Goal: Information Seeking & Learning: Learn about a topic

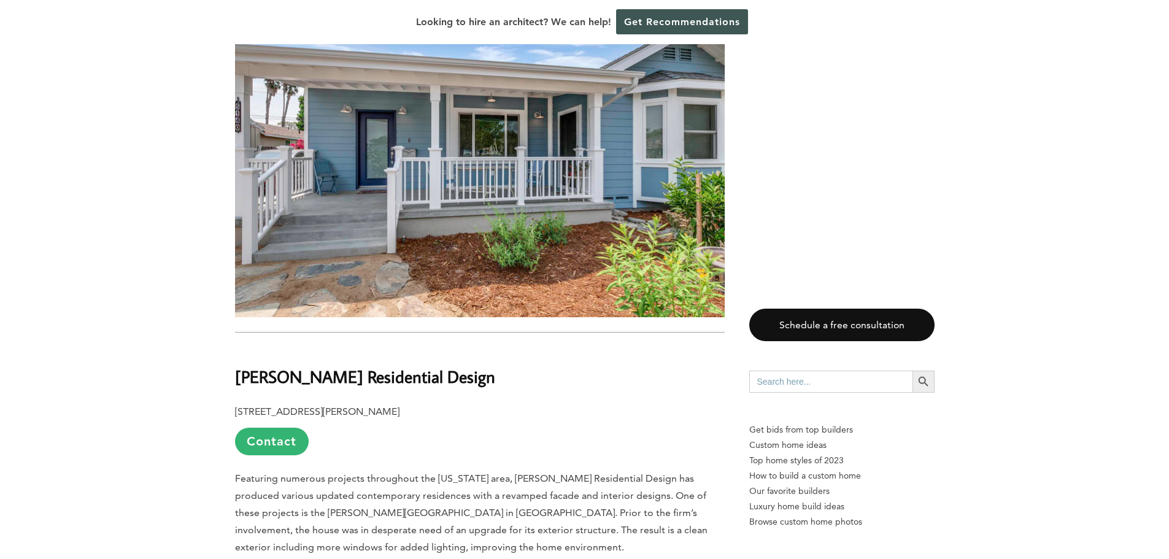
scroll to position [2087, 0]
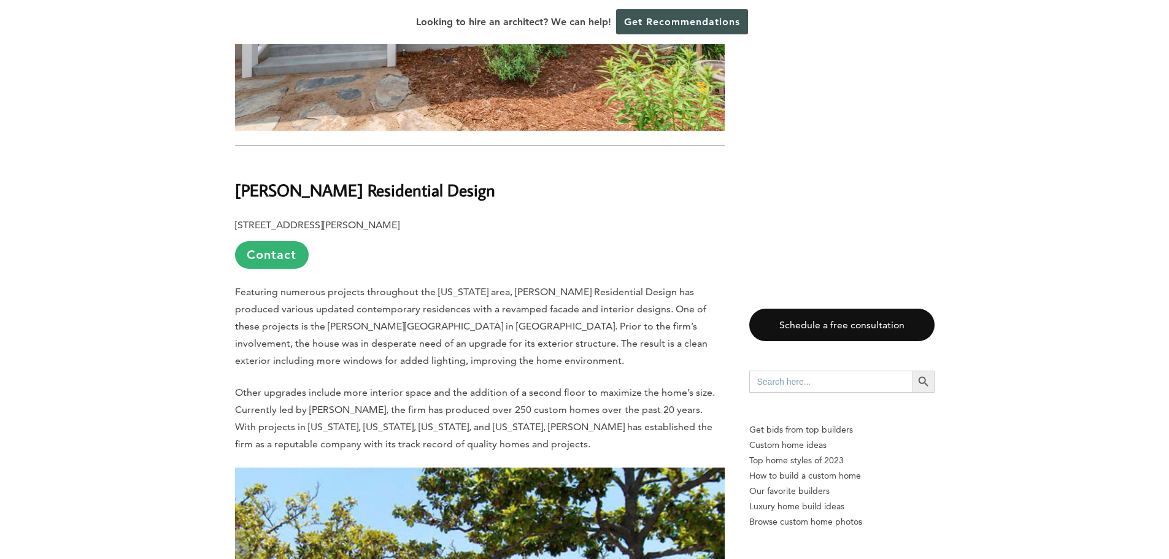
click at [244, 179] on b "[PERSON_NAME] Residential Design" at bounding box center [365, 189] width 260 height 21
drag, startPoint x: 237, startPoint y: 142, endPoint x: 486, endPoint y: 144, distance: 249.2
click at [486, 161] on h2 "[PERSON_NAME] Residential Design" at bounding box center [480, 182] width 490 height 42
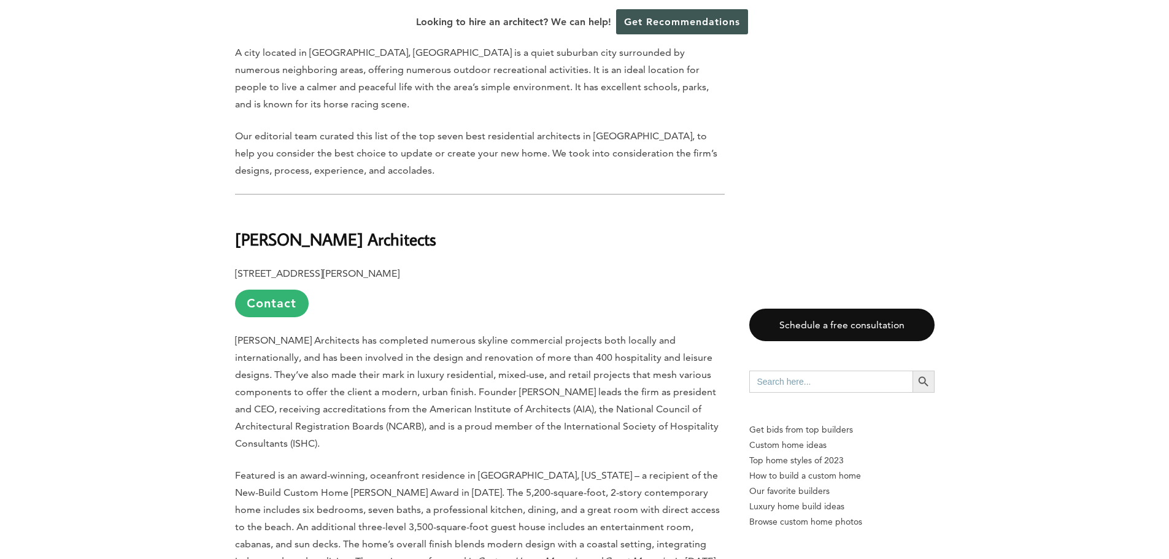
scroll to position [614, 0]
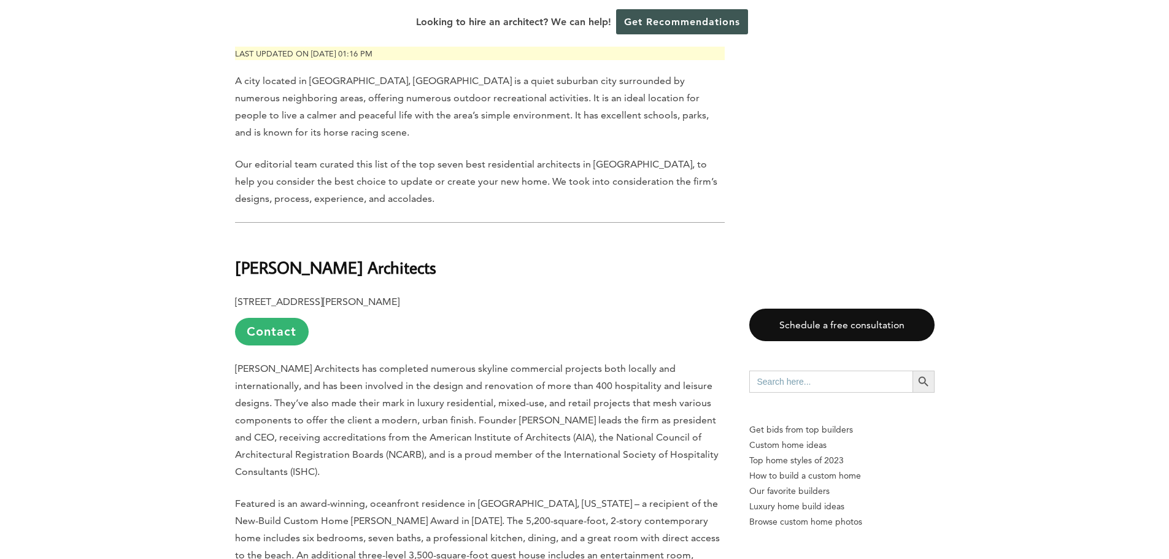
drag, startPoint x: 237, startPoint y: 234, endPoint x: 418, endPoint y: 237, distance: 181.1
click at [418, 238] on h2 "[PERSON_NAME] Architects" at bounding box center [480, 259] width 490 height 42
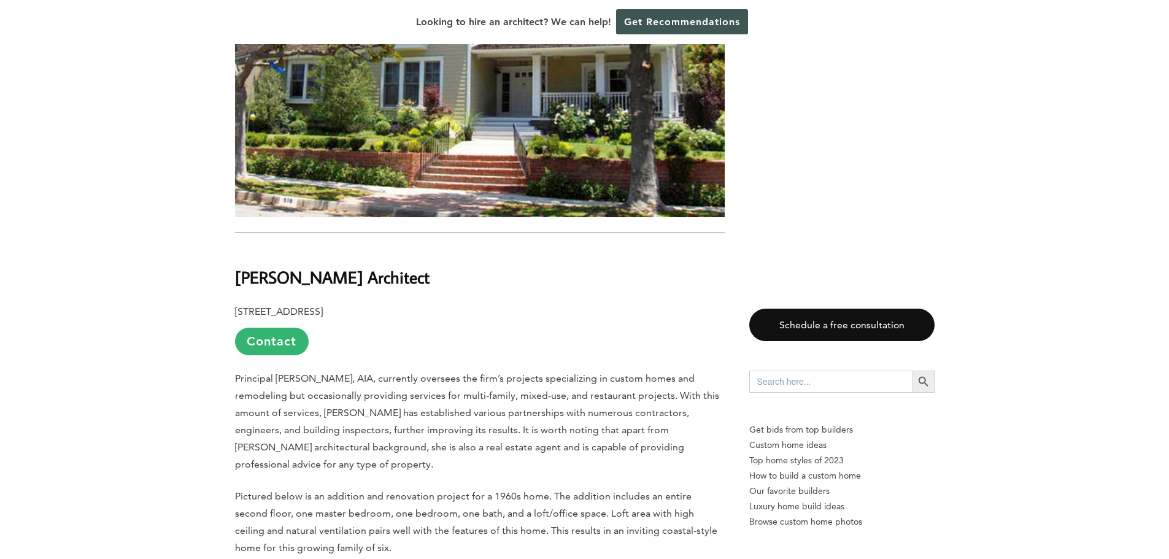
scroll to position [2701, 0]
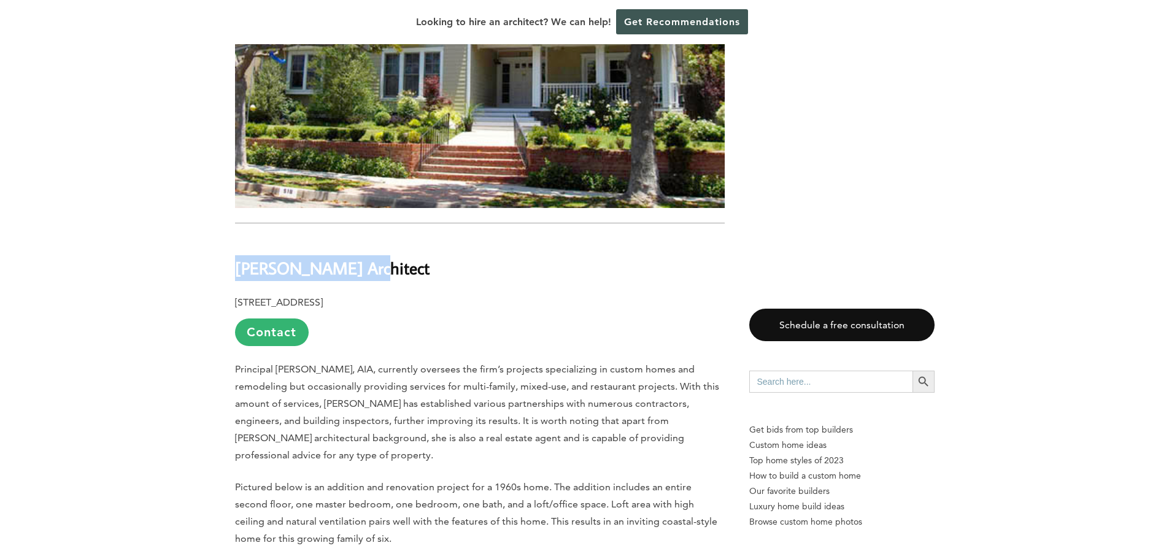
drag, startPoint x: 245, startPoint y: 220, endPoint x: 378, endPoint y: 220, distance: 133.2
click at [378, 238] on h2 "[PERSON_NAME] Architect" at bounding box center [480, 259] width 490 height 42
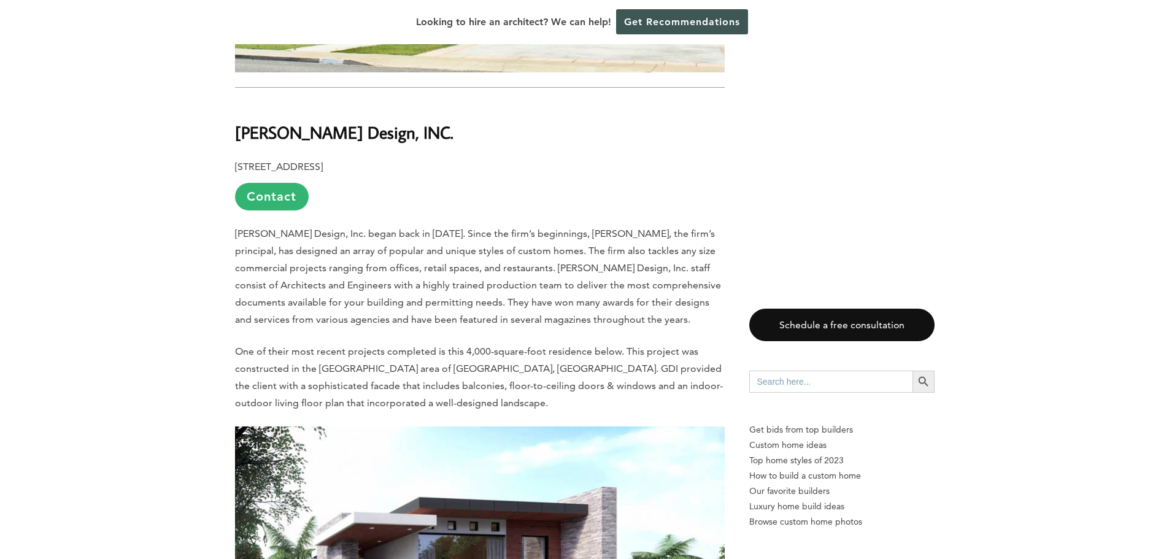
scroll to position [3499, 0]
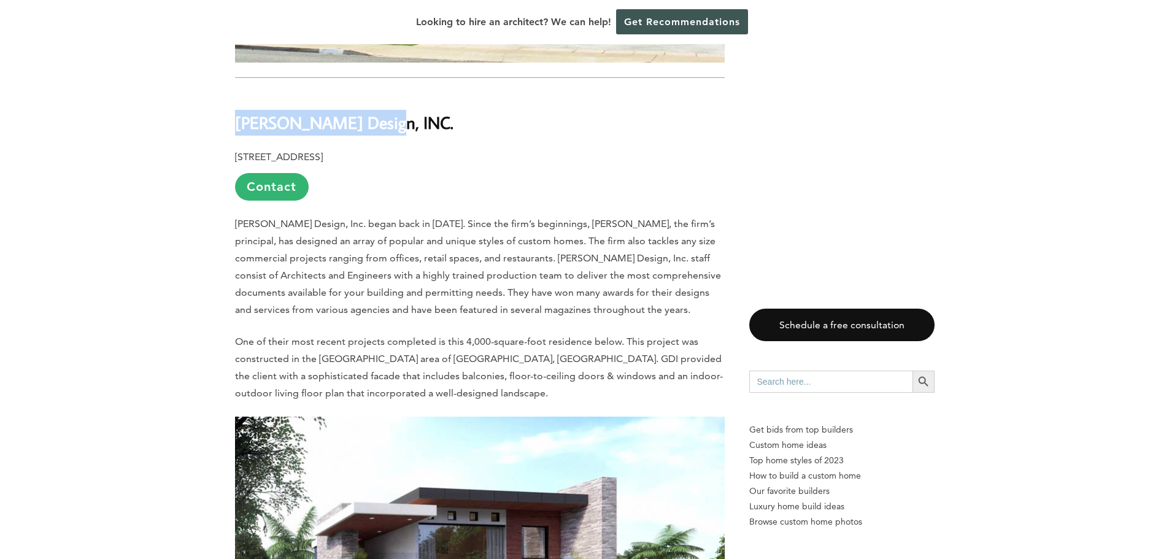
drag, startPoint x: 237, startPoint y: 75, endPoint x: 382, endPoint y: 75, distance: 144.9
click at [382, 93] on h2 "[PERSON_NAME] Design, INC." at bounding box center [480, 114] width 490 height 42
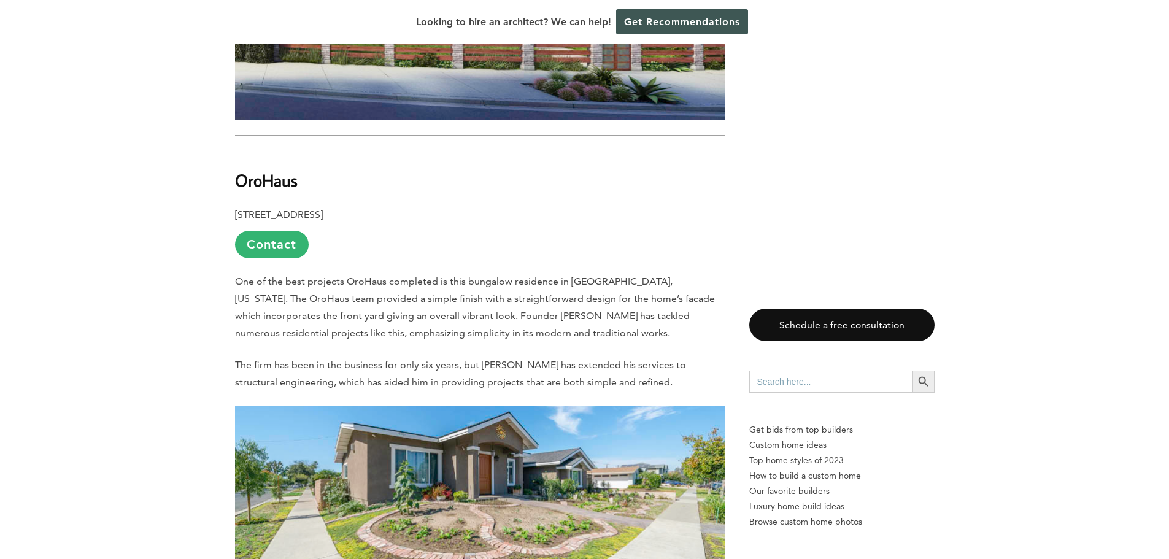
scroll to position [4113, 0]
drag, startPoint x: 236, startPoint y: 132, endPoint x: 314, endPoint y: 136, distance: 78.1
click at [314, 150] on h2 "OroHaus" at bounding box center [480, 171] width 490 height 42
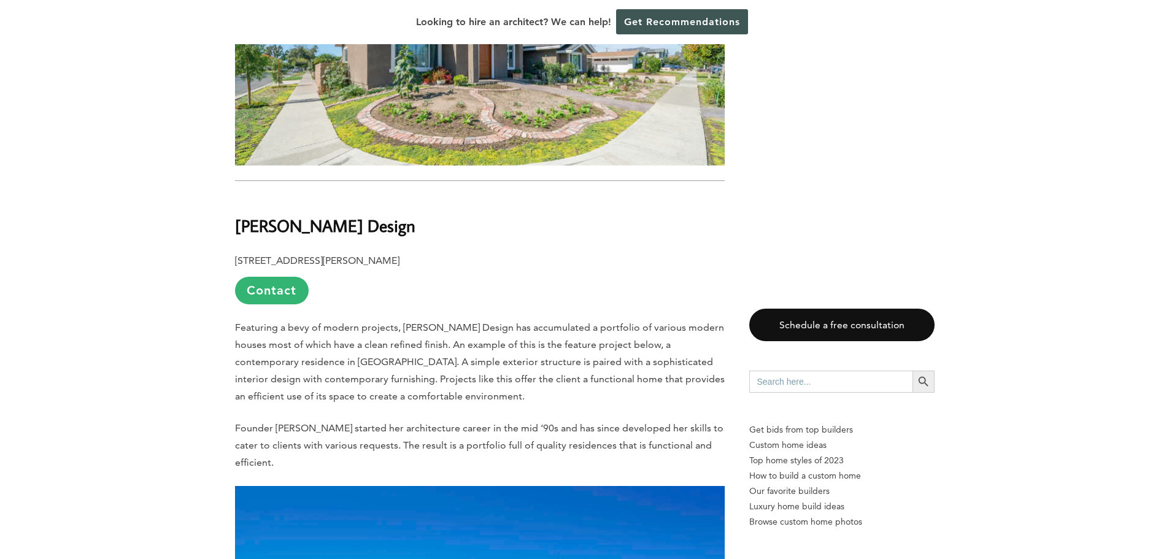
scroll to position [4542, 0]
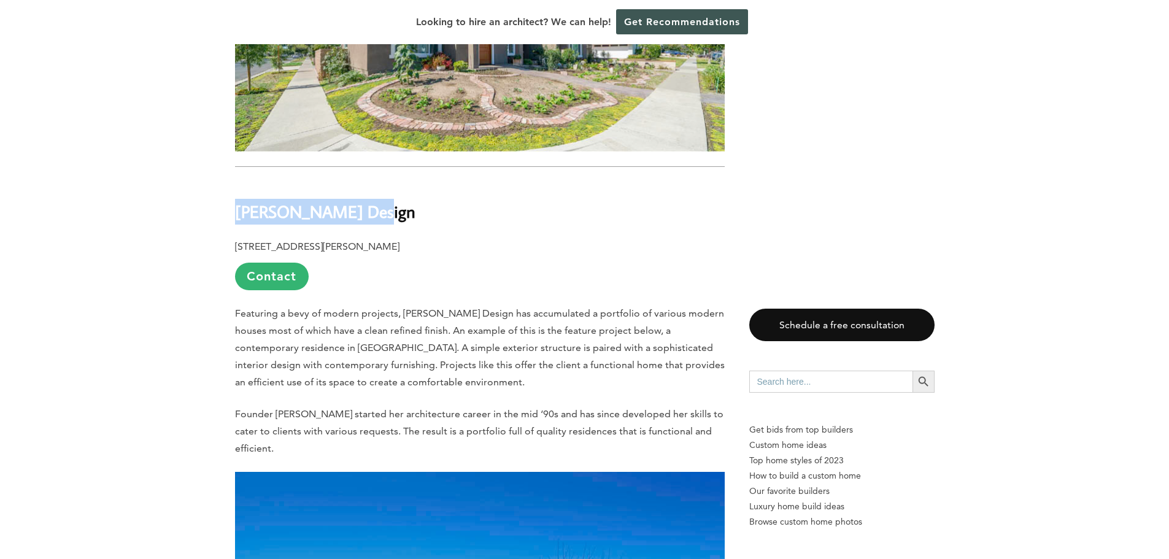
drag, startPoint x: 236, startPoint y: 163, endPoint x: 364, endPoint y: 161, distance: 128.3
click at [366, 182] on h2 "[PERSON_NAME] Design" at bounding box center [480, 203] width 490 height 42
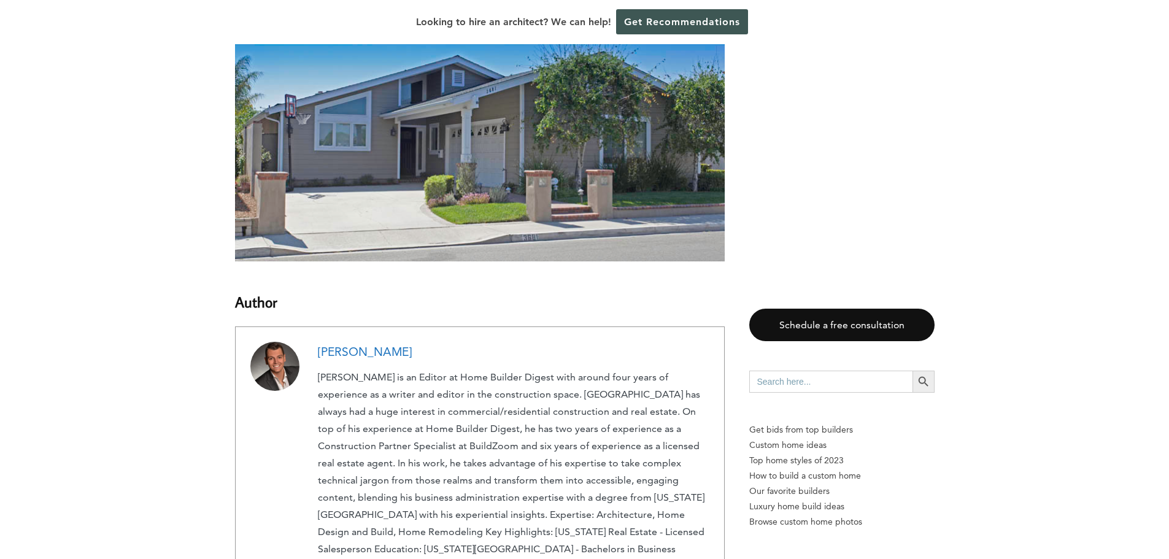
scroll to position [5218, 0]
